Goal: Check status: Check status

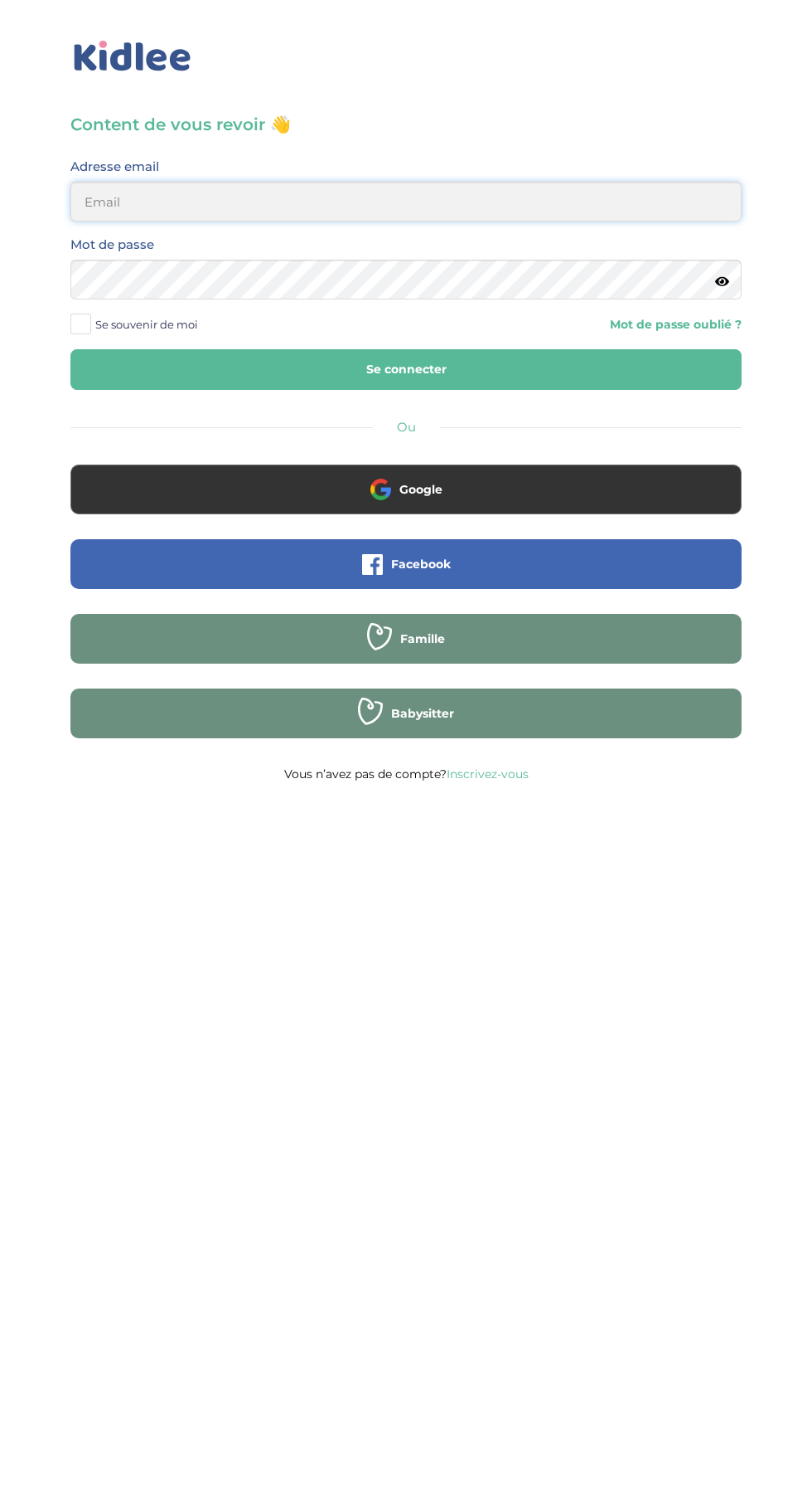
click at [185, 204] on input "email" at bounding box center [406, 201] width 672 height 40
type input "mohagahlouz@gmail.com"
click at [71, 349] on button "Se connecter" at bounding box center [406, 370] width 672 height 41
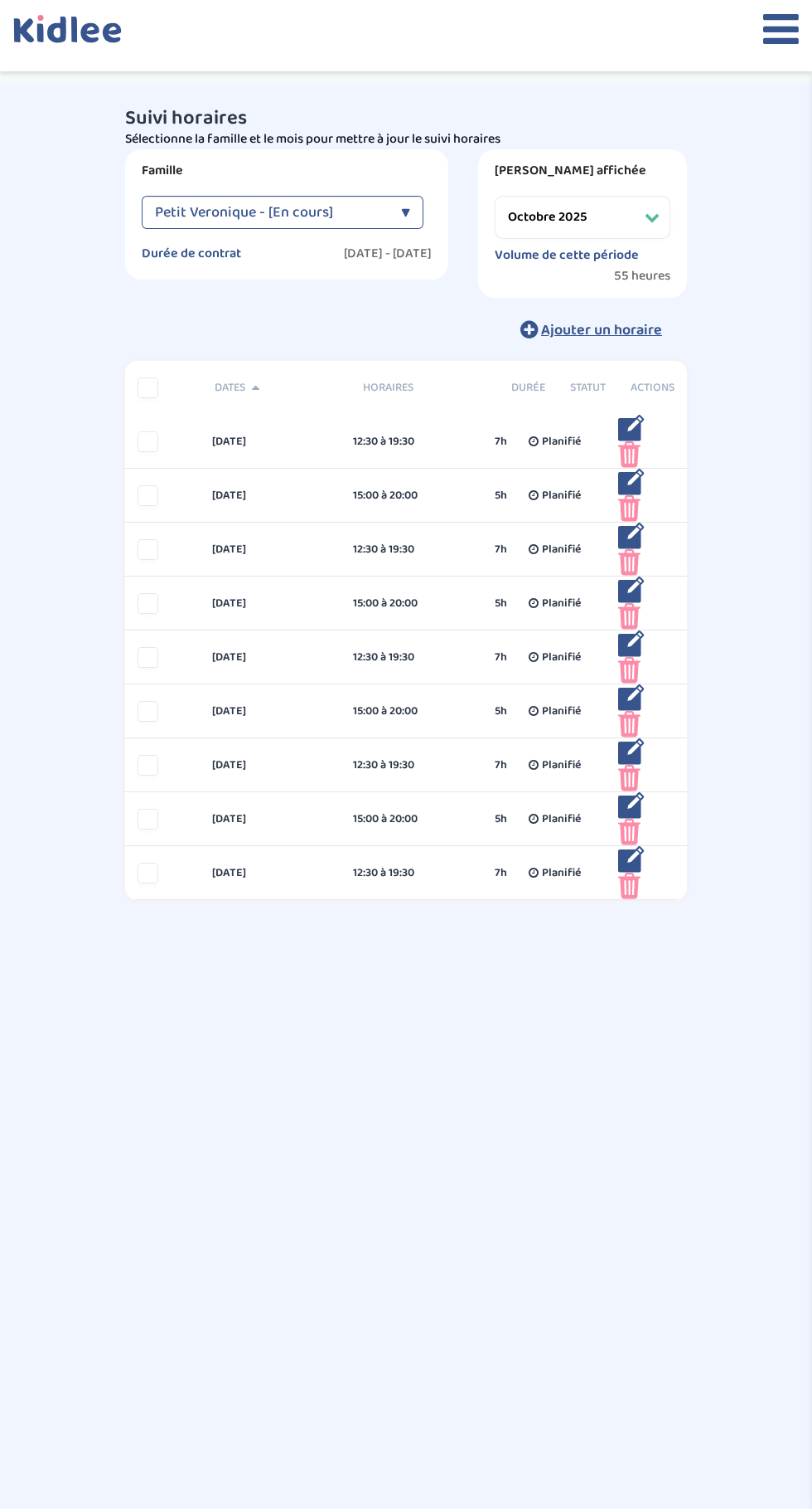
click at [631, 221] on select "Filtrer par mois septembre 2025 octobre 2025 novembre 2025 décembre 2025 janvie…" at bounding box center [582, 217] width 175 height 43
select select "septembre 2025"
click at [495, 196] on select "Filtrer par mois septembre 2025 octobre 2025 novembre 2025 décembre 2025 janvie…" at bounding box center [582, 217] width 175 height 43
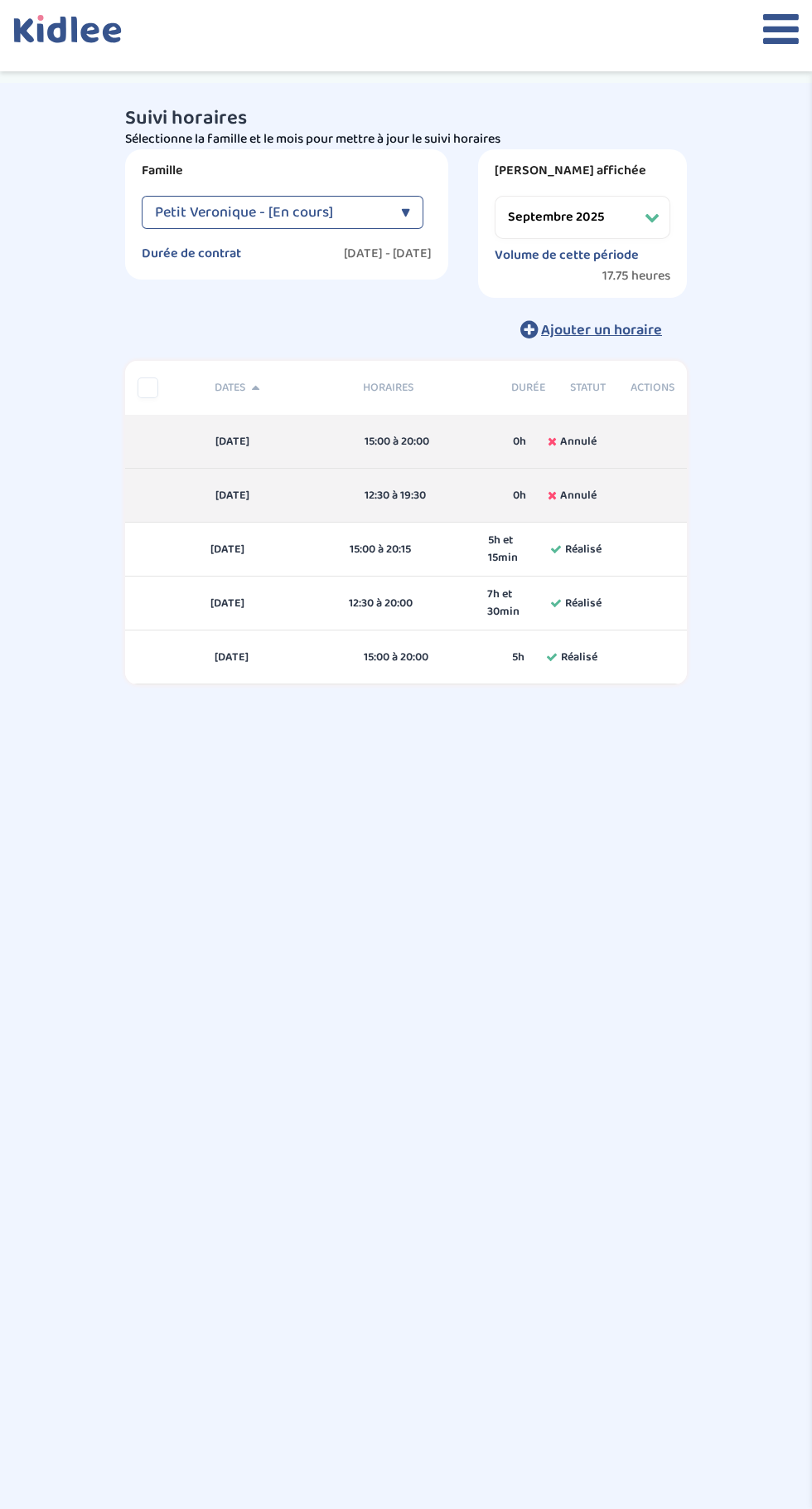
click at [637, 227] on select "Filtrer par mois septembre 2025 octobre 2025 novembre 2025 décembre 2025 janvie…" at bounding box center [582, 217] width 175 height 43
click at [495, 196] on select "Filtrer par mois septembre 2025 octobre 2025 novembre 2025 décembre 2025 janvie…" at bounding box center [582, 217] width 175 height 43
click at [734, 71] on div at bounding box center [406, 36] width 812 height 72
click at [771, 33] on icon at bounding box center [781, 29] width 36 height 42
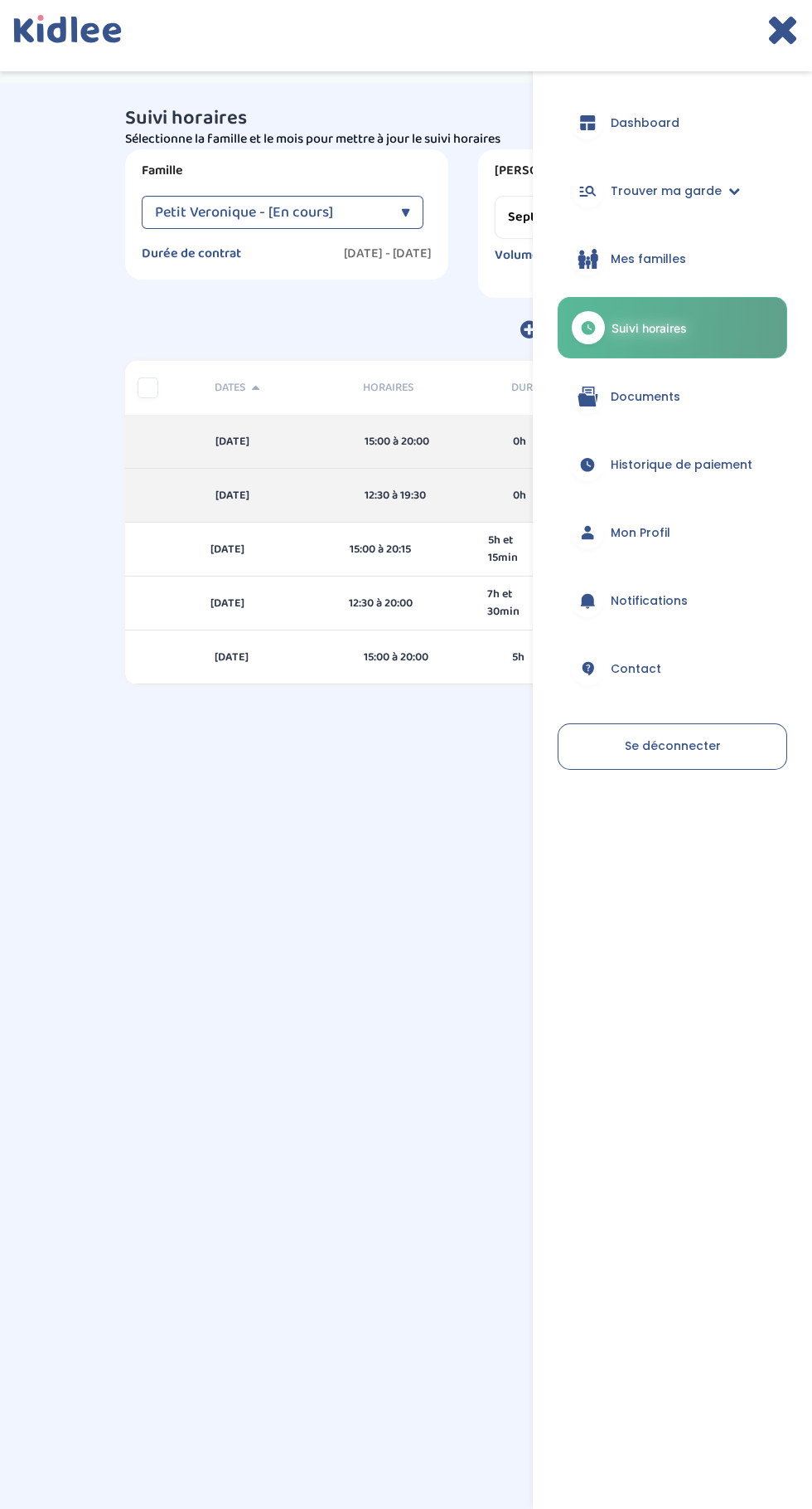
click at [704, 462] on span "Historique de paiement" at bounding box center [682, 465] width 142 height 17
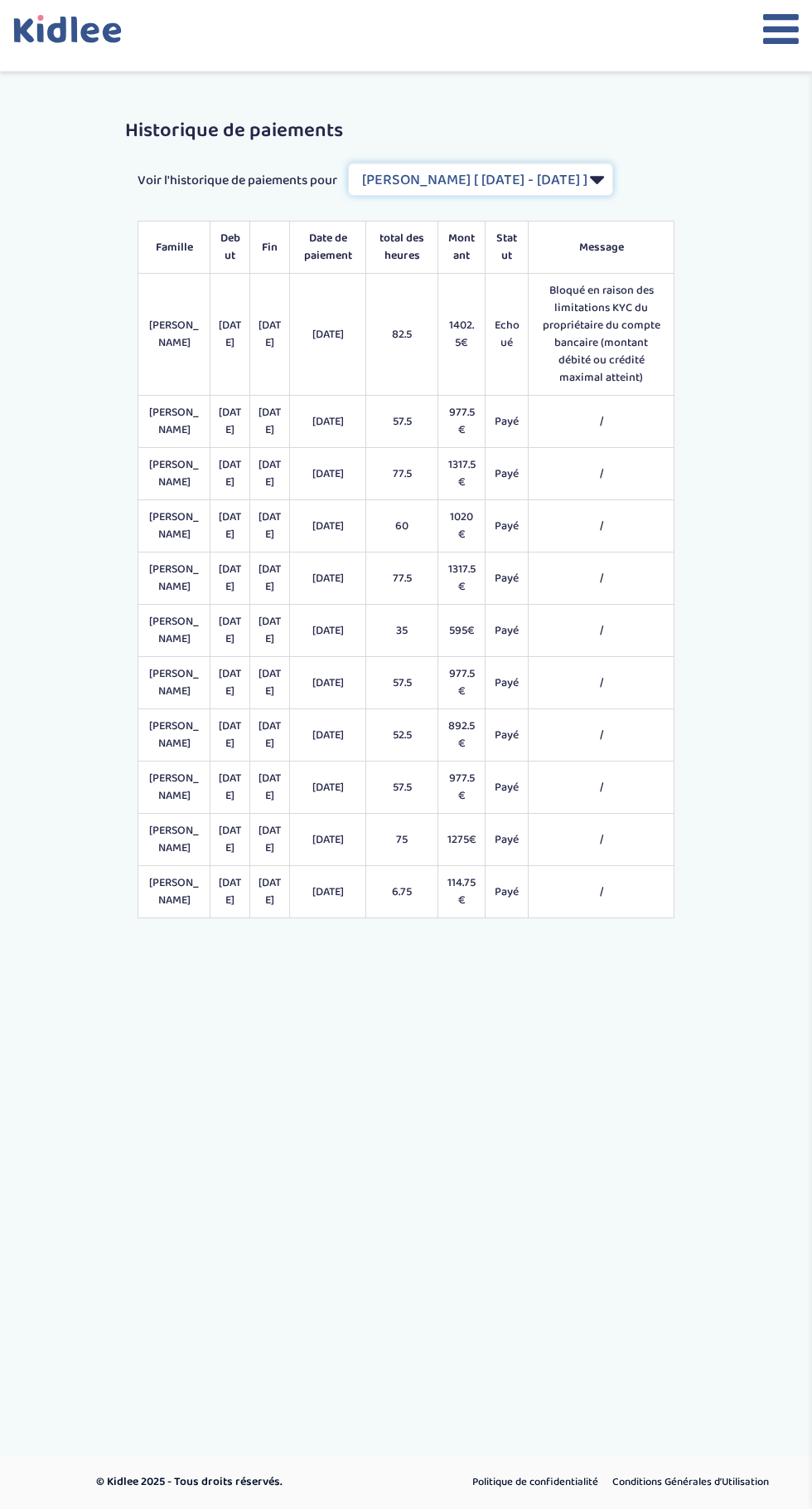
click at [458, 196] on select "Filtrer par Contrat Sergent Diane [ 2024-09-02 - 2025-07-31 ] Remisse Catherine…" at bounding box center [481, 179] width 266 height 33
select select "2185"
click at [348, 182] on select "Filtrer par Contrat Sergent Diane [ 2024-09-02 - 2025-07-31 ] Remisse Catherine…" at bounding box center [481, 179] width 266 height 33
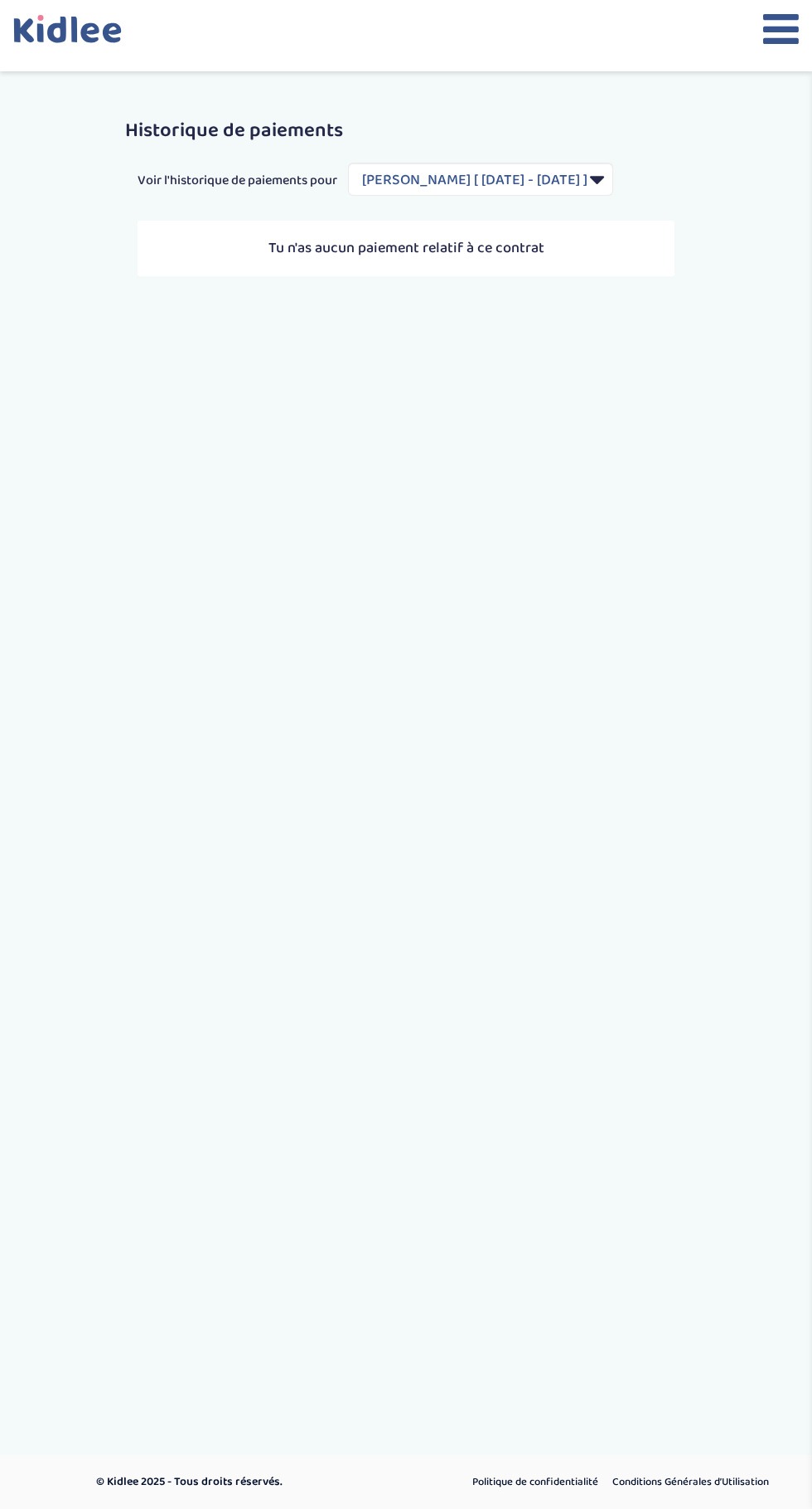
click at [766, 49] on button at bounding box center [781, 36] width 36 height 55
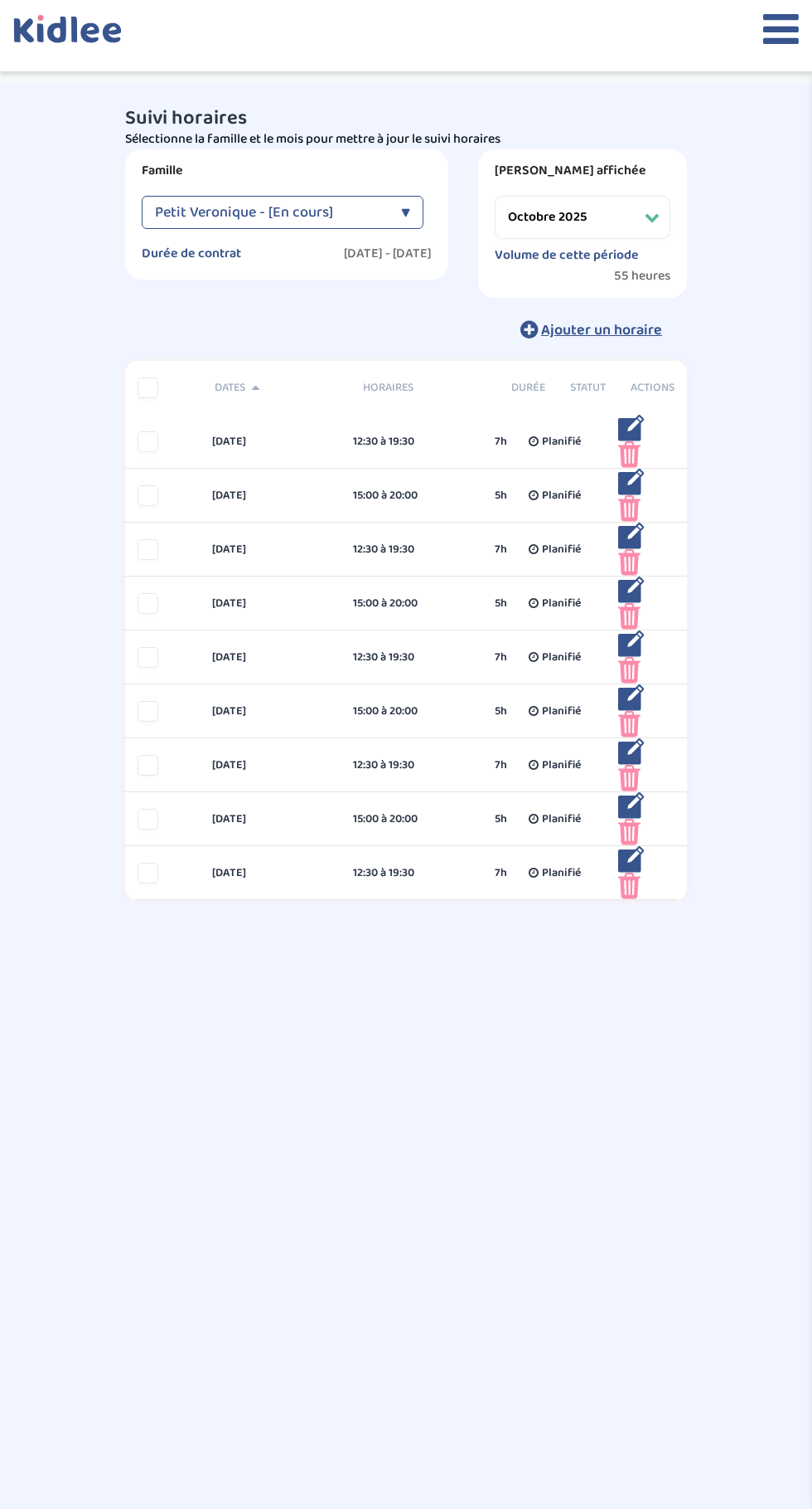
select select "octobre 2025"
click at [771, 48] on icon at bounding box center [781, 29] width 36 height 42
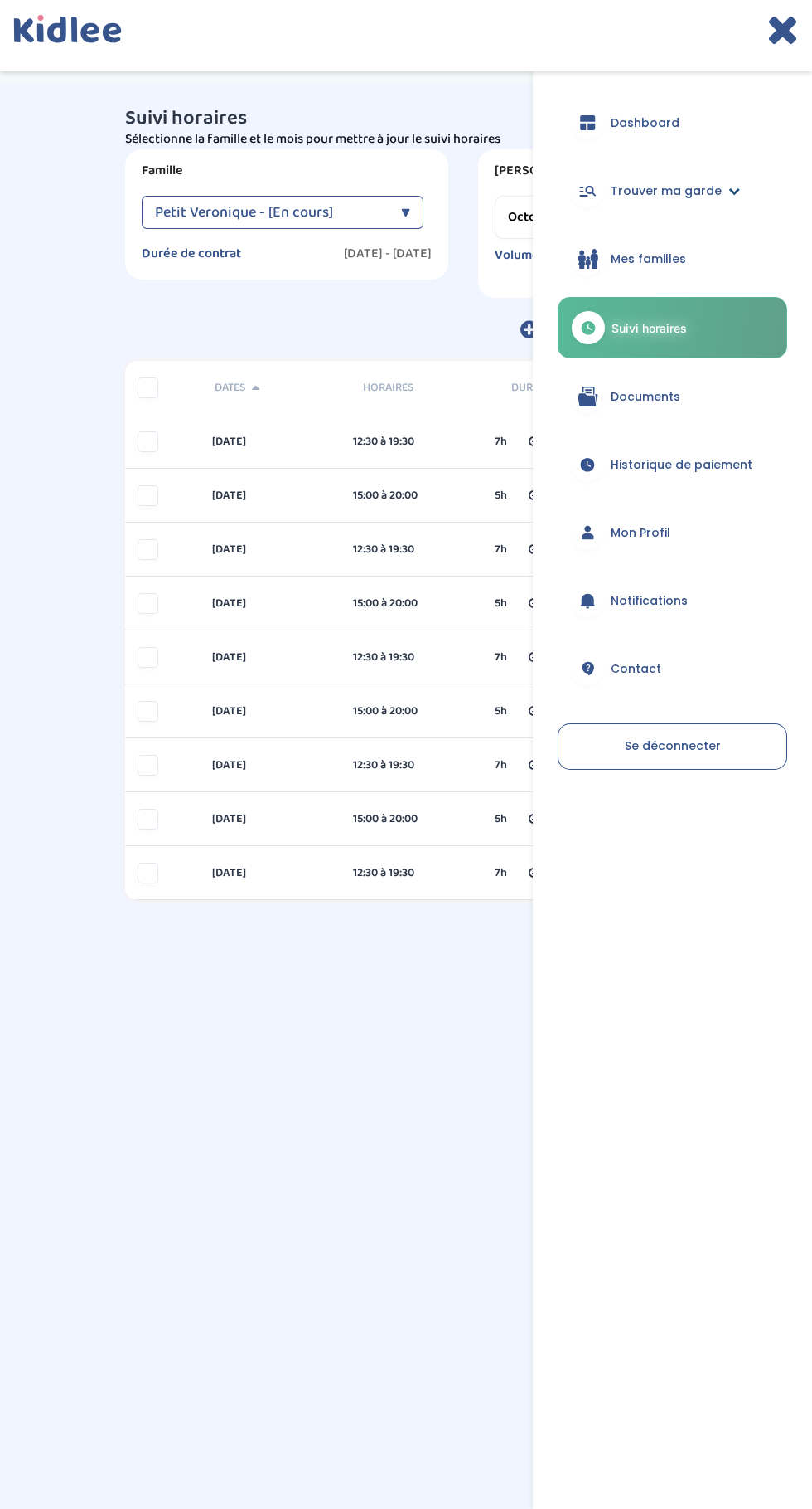
click at [675, 197] on span "Trouver ma garde" at bounding box center [666, 191] width 112 height 17
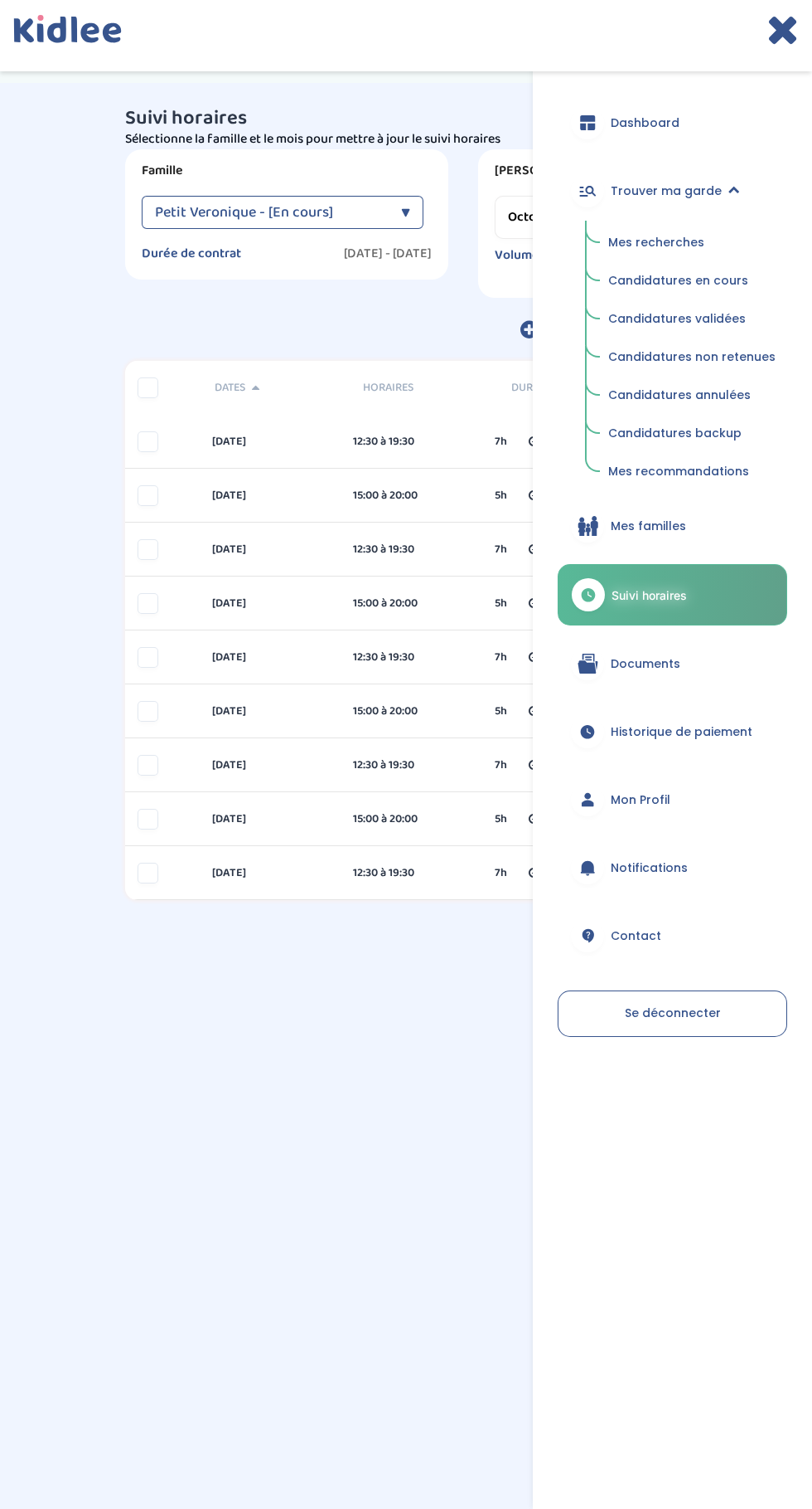
click at [708, 280] on span "Candidatures en cours" at bounding box center [678, 279] width 140 height 16
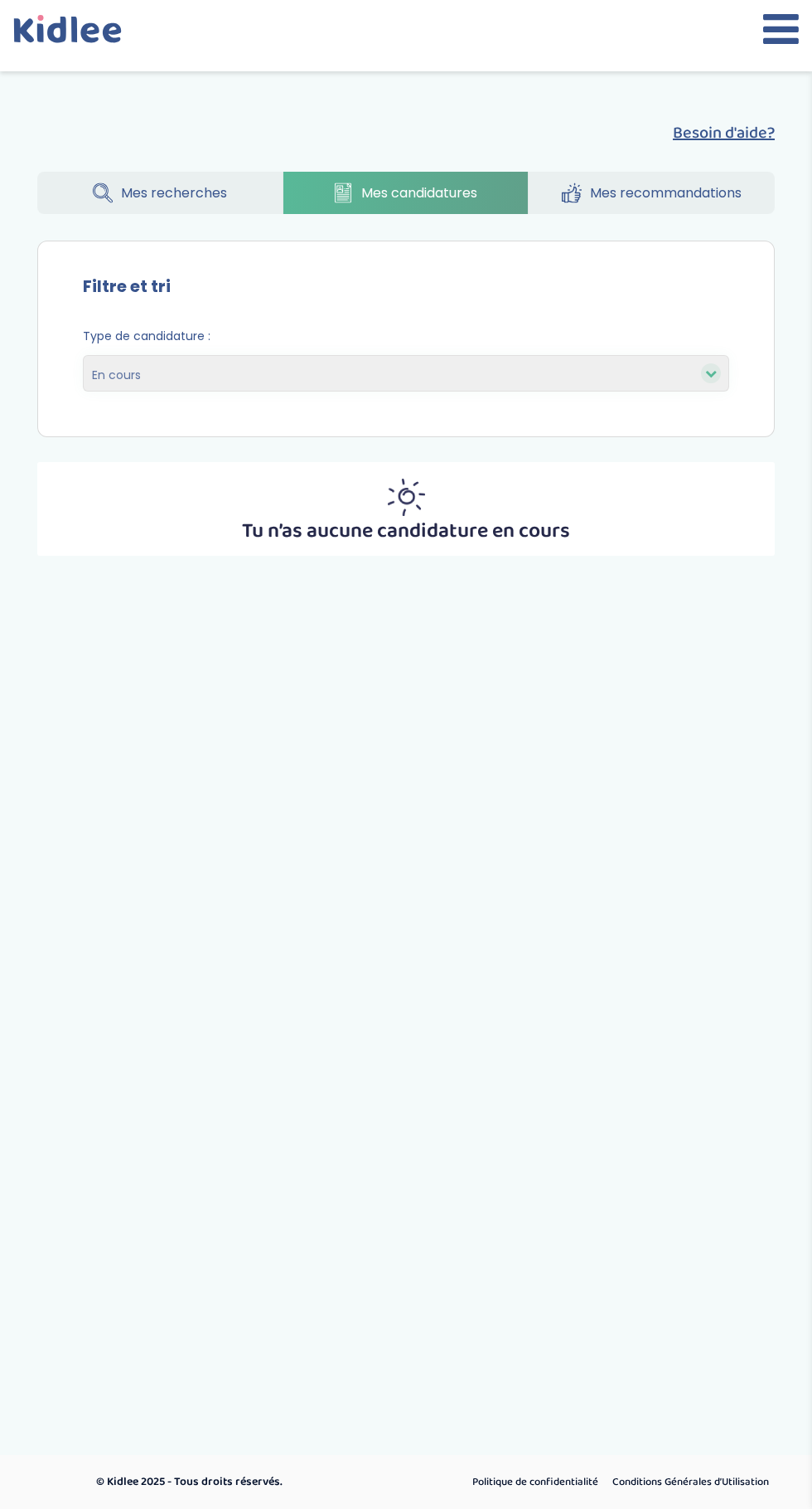
click at [689, 367] on select "En cours Validées Non retenues Annulées Backup" at bounding box center [406, 373] width 647 height 37
select select "accepted"
click at [83, 355] on select "En cours Validées Non retenues Annulées Backup" at bounding box center [406, 373] width 647 height 37
click at [659, 384] on select "En cours Validées Non retenues Annulées Backup" at bounding box center [406, 373] width 647 height 37
select select "declined"
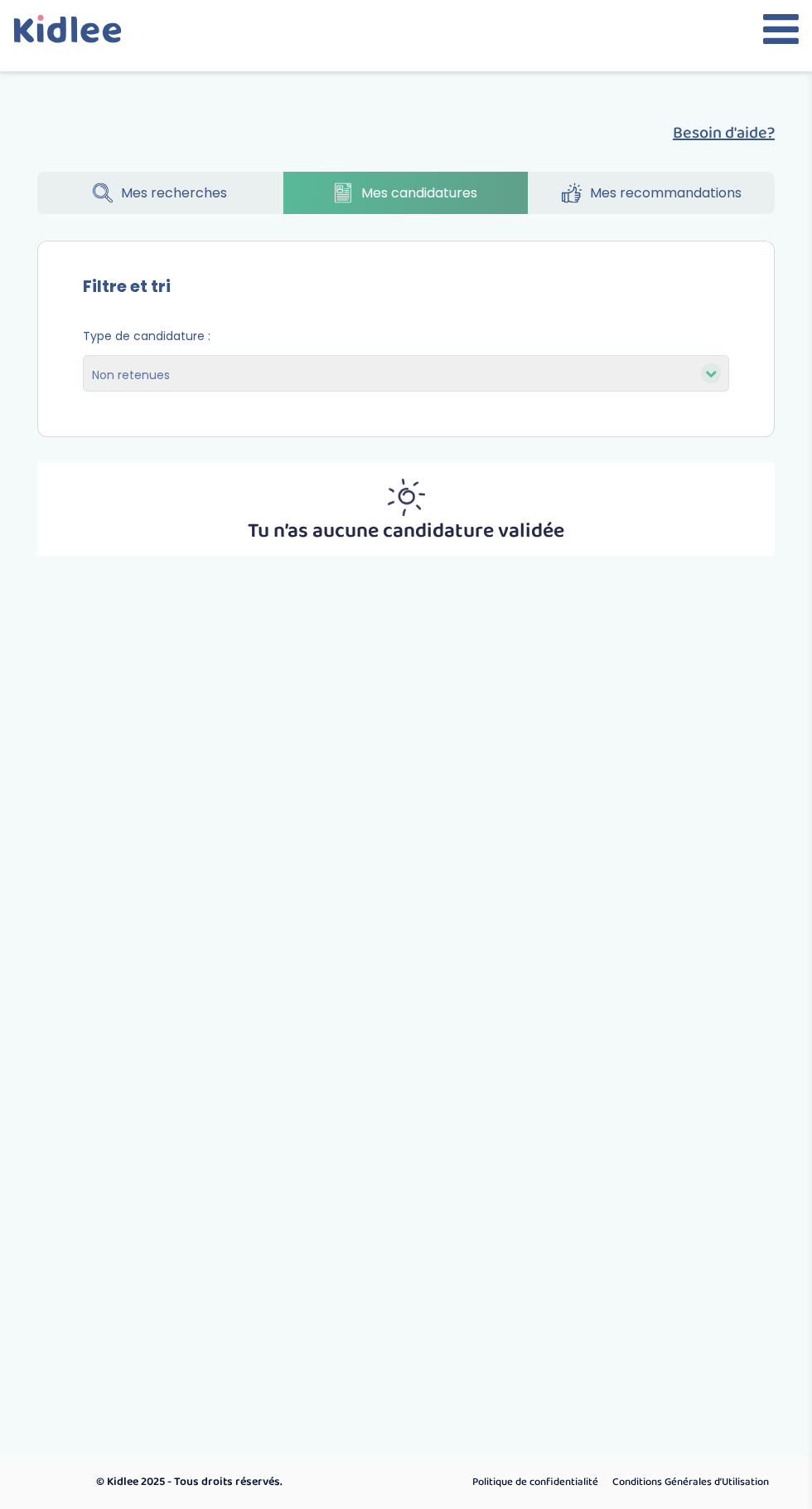
click at [83, 355] on select "En cours Validées Non retenues Annulées Backup" at bounding box center [406, 373] width 647 height 37
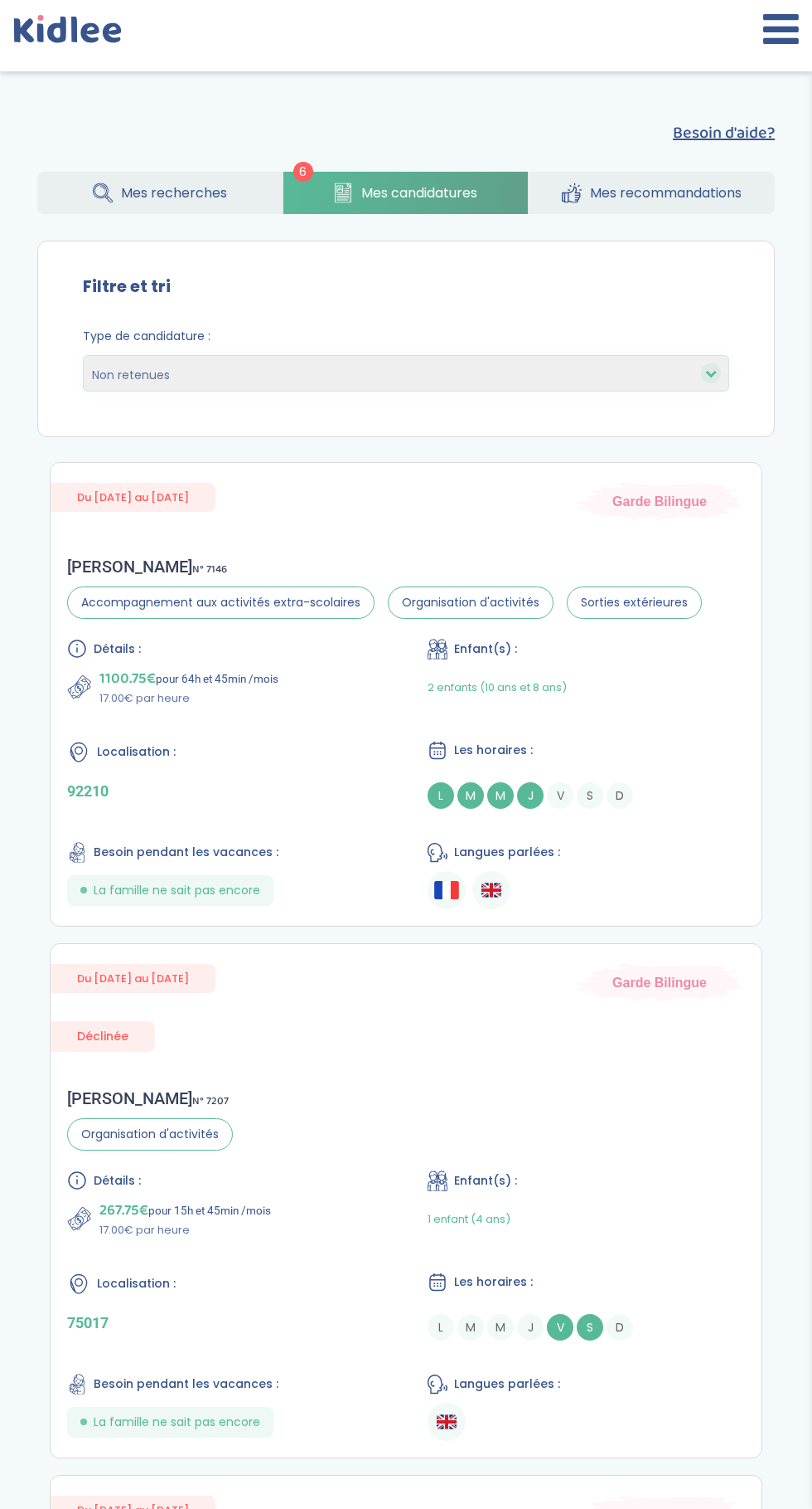
select select "declined"
click at [665, 200] on span "Mes recommandations" at bounding box center [666, 192] width 152 height 20
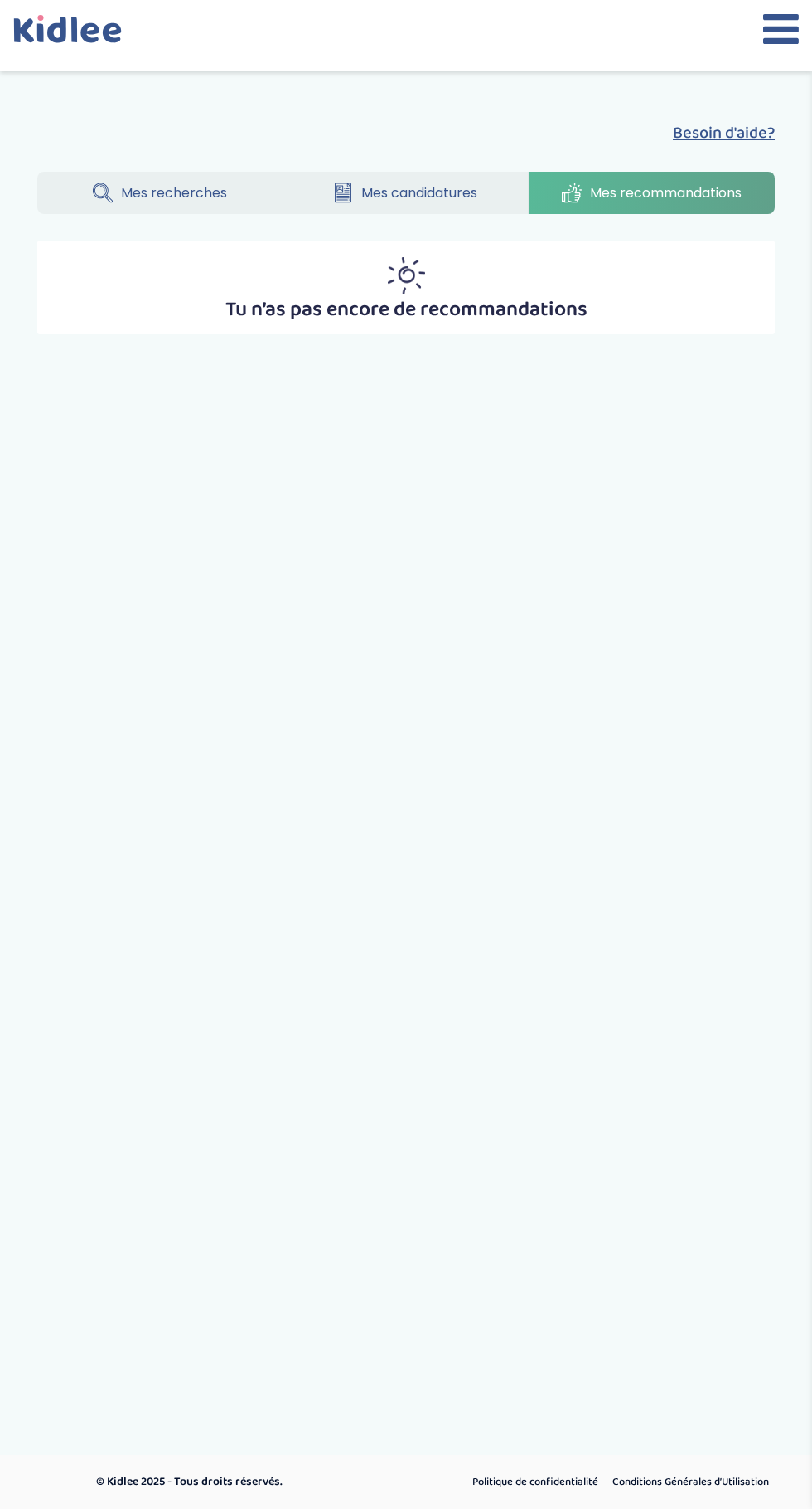
click at [219, 202] on span "Mes recherches" at bounding box center [174, 192] width 106 height 20
